Goal: Task Accomplishment & Management: Manage account settings

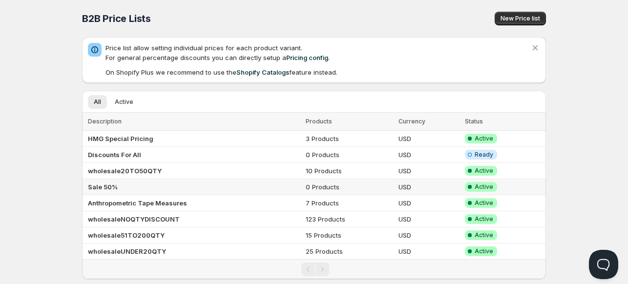
scroll to position [18, 0]
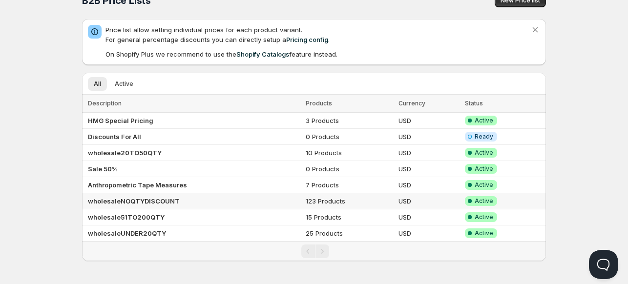
click at [112, 200] on b "wholesaleNOQTYDISCOUNT" at bounding box center [134, 201] width 92 height 8
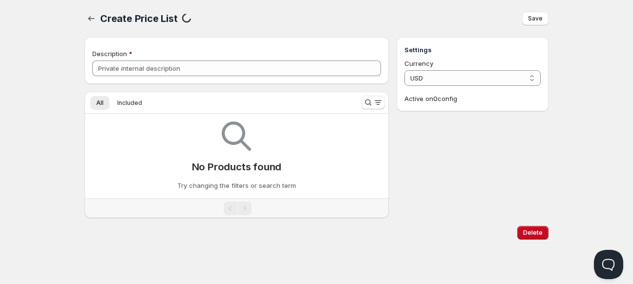
type input "wholesaleNOQTYDISCOUNT"
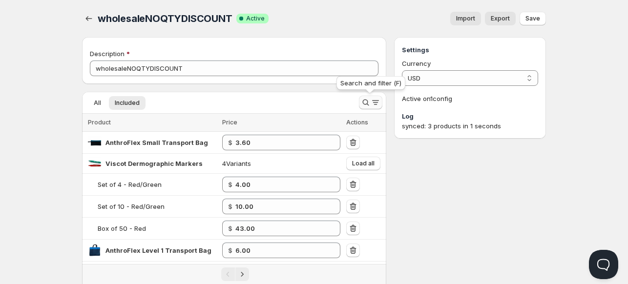
click at [369, 101] on icon "Search and filter results" at bounding box center [366, 103] width 10 height 10
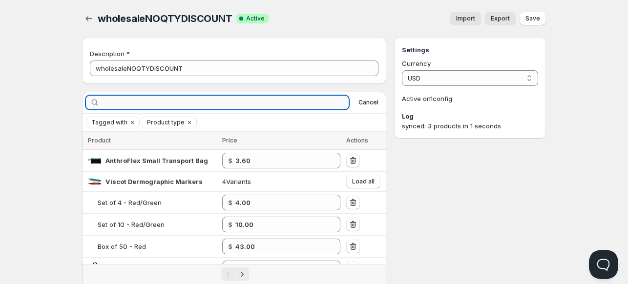
click at [299, 104] on input "text" at bounding box center [225, 103] width 247 height 14
type input "[PERSON_NAME]"
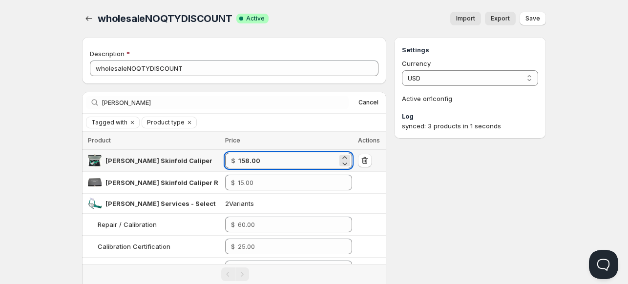
click at [279, 160] on input "158.00" at bounding box center [287, 161] width 99 height 16
type input "1"
type input "149.00"
click at [418, 203] on div "Settings Currency USD USD Active on 1 config Log synced: 3 products in 1 seconds" at bounding box center [470, 179] width 152 height 284
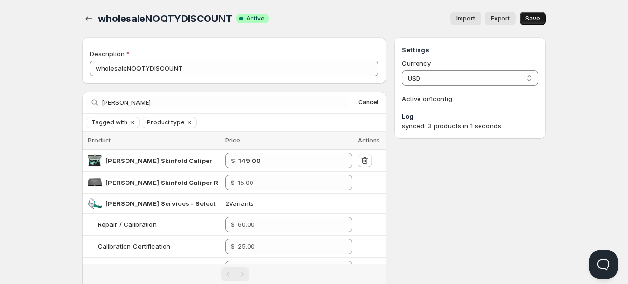
click at [530, 20] on span "Save" at bounding box center [532, 19] width 15 height 8
click at [87, 13] on button "button" at bounding box center [89, 19] width 14 height 14
